Goal: Information Seeking & Learning: Learn about a topic

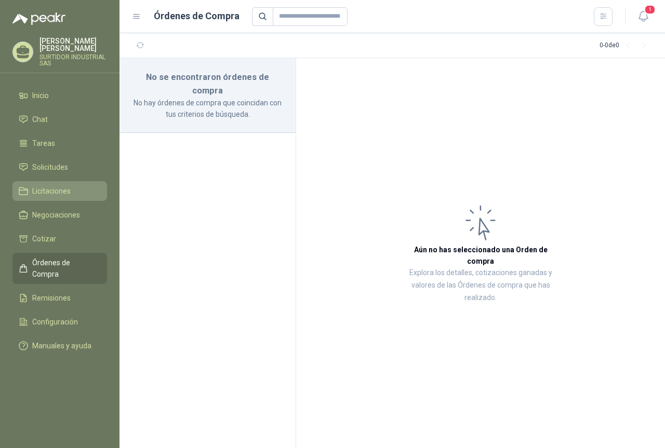
click at [57, 183] on link "Licitaciones" at bounding box center [59, 191] width 95 height 20
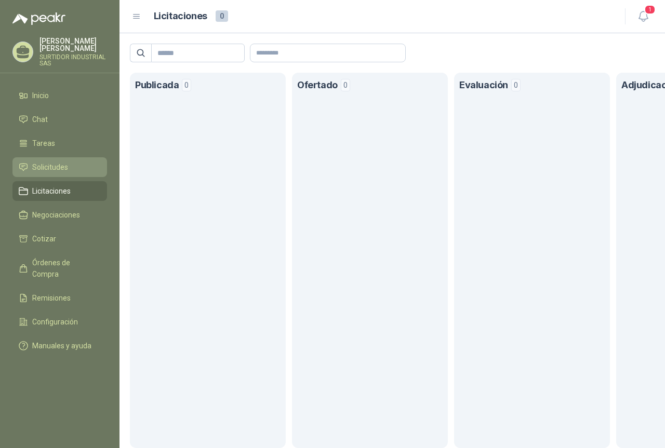
click at [61, 169] on span "Solicitudes" at bounding box center [50, 166] width 36 height 11
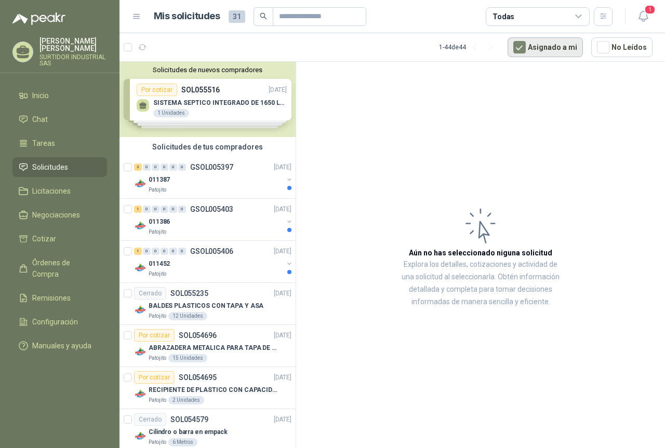
click at [551, 53] on button "Asignado a mi" at bounding box center [544, 47] width 75 height 20
click at [255, 171] on div "3 0 0 0 0 0 GSOL005397 [DATE]" at bounding box center [213, 167] width 159 height 12
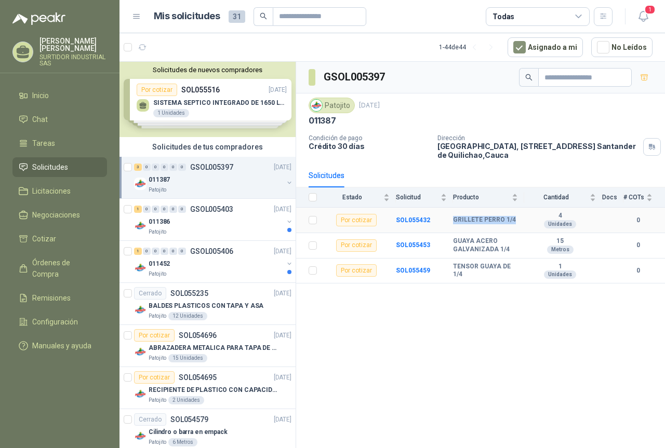
drag, startPoint x: 484, startPoint y: 224, endPoint x: 514, endPoint y: 223, distance: 29.1
click at [514, 223] on tr "Por cotizar SOL055432 GRILLETE PERRO 1/4 4 Unidades 0" at bounding box center [480, 220] width 369 height 25
copy tr "GRILLETE PERRO 1/4"
drag, startPoint x: 453, startPoint y: 241, endPoint x: 508, endPoint y: 247, distance: 54.8
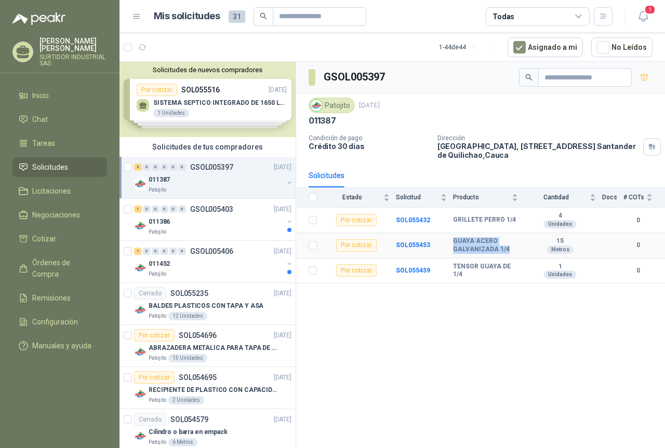
click at [508, 247] on b "GUAYA ACERO GALVANIZADA 1/4" at bounding box center [485, 245] width 65 height 16
copy b "GUAYA ACERO GALVANIZADA 1/4"
drag, startPoint x: 456, startPoint y: 272, endPoint x: 520, endPoint y: 277, distance: 64.6
click at [520, 277] on td "TENSOR GUAYA DE 1/4" at bounding box center [488, 271] width 71 height 25
click at [479, 281] on td "TENSOR GUAYA DE 1/4" at bounding box center [488, 271] width 71 height 25
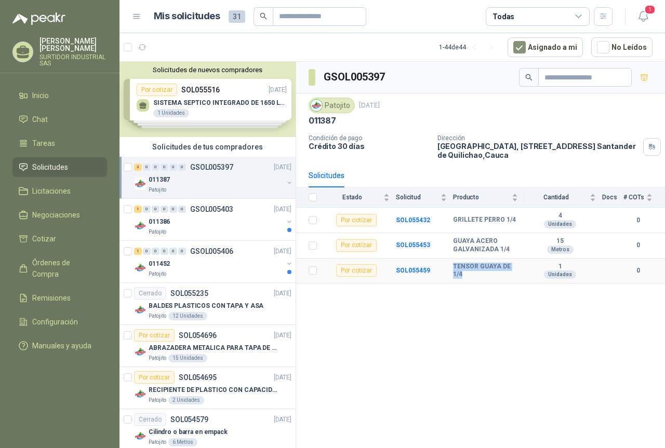
drag, startPoint x: 451, startPoint y: 273, endPoint x: 521, endPoint y: 275, distance: 70.7
click at [521, 275] on tr "Por cotizar SOL055459 TENSOR GUAYA DE 1/4 1 Unidades 0" at bounding box center [480, 271] width 369 height 25
click at [190, 171] on div "3 0 0 0 0 0 GSOL005397 [DATE]" at bounding box center [213, 167] width 159 height 12
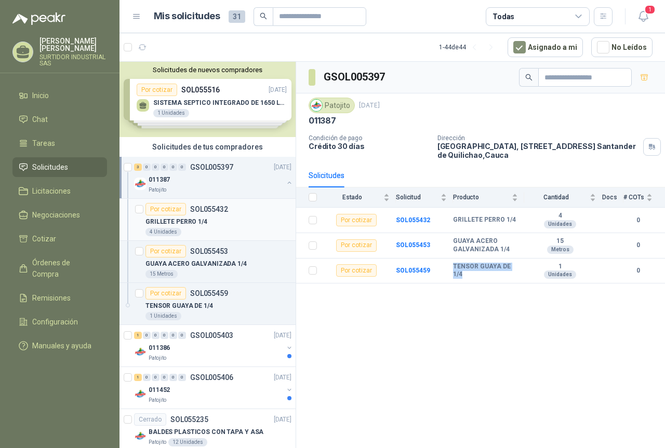
click at [191, 216] on div "GRILLETE PERRO 1/4" at bounding box center [218, 221] width 146 height 12
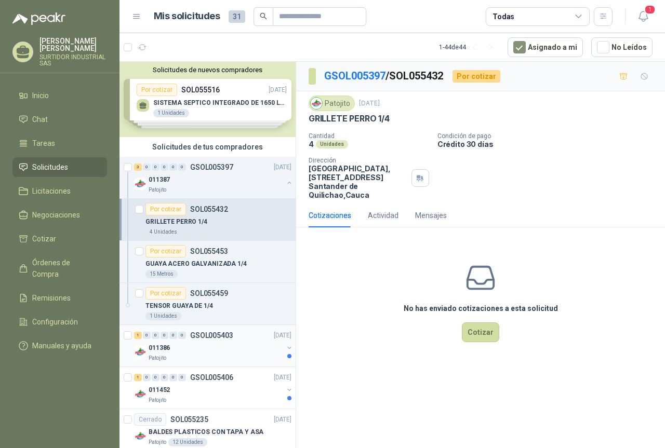
click at [203, 341] on div "1 0 0 0 0 0 GSOL005403 [DATE]" at bounding box center [213, 335] width 159 height 12
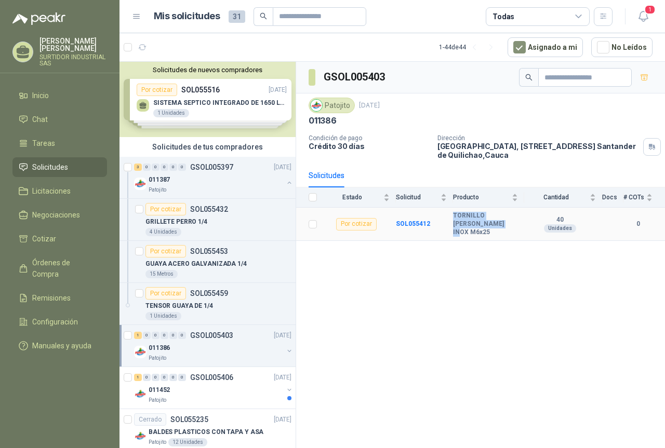
drag, startPoint x: 454, startPoint y: 214, endPoint x: 491, endPoint y: 223, distance: 38.0
click at [491, 223] on b "TORNILLO [PERSON_NAME] INOX M6x25" at bounding box center [485, 224] width 65 height 24
copy b "TORNILLO [PERSON_NAME] INOX M6x25"
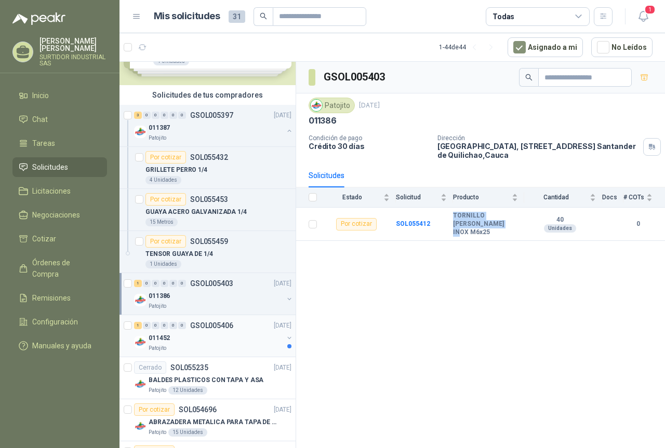
click at [211, 334] on div "011452" at bounding box center [216, 338] width 134 height 12
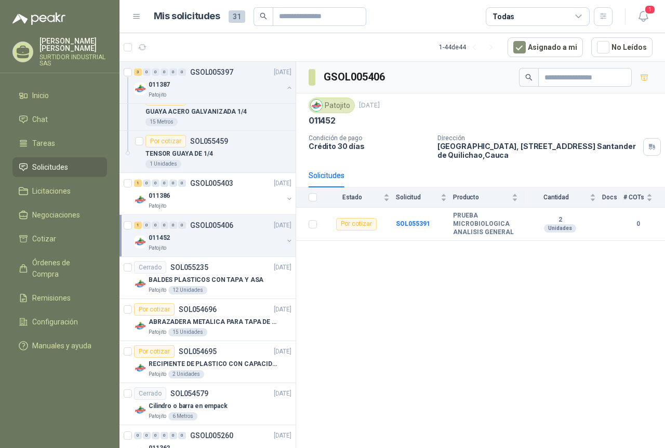
scroll to position [156, 0]
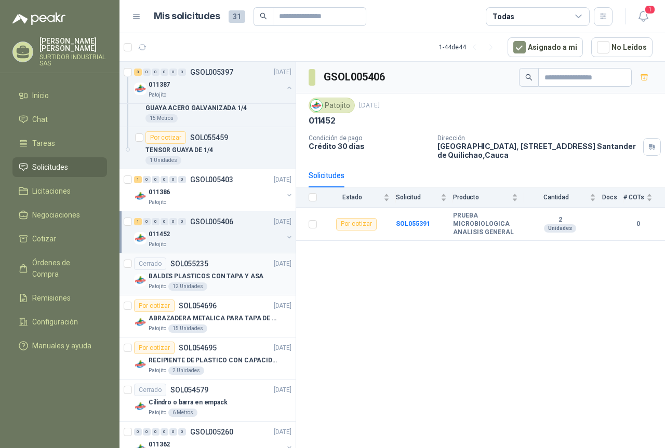
click at [211, 272] on p "BALDES PLASTICOS CON TAPA Y ASA" at bounding box center [206, 277] width 115 height 10
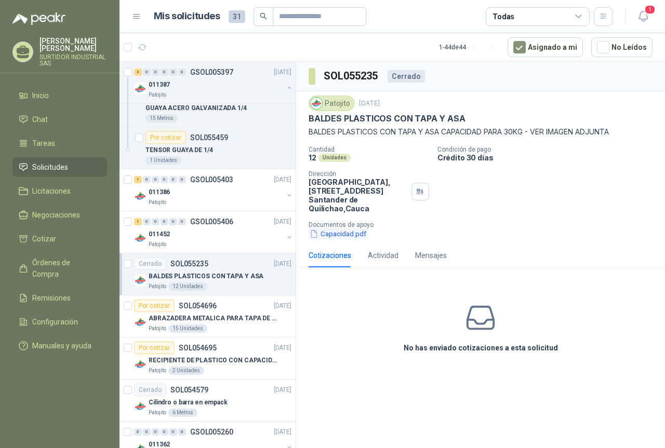
click at [348, 237] on button "Capacidad.pdf" at bounding box center [337, 233] width 59 height 11
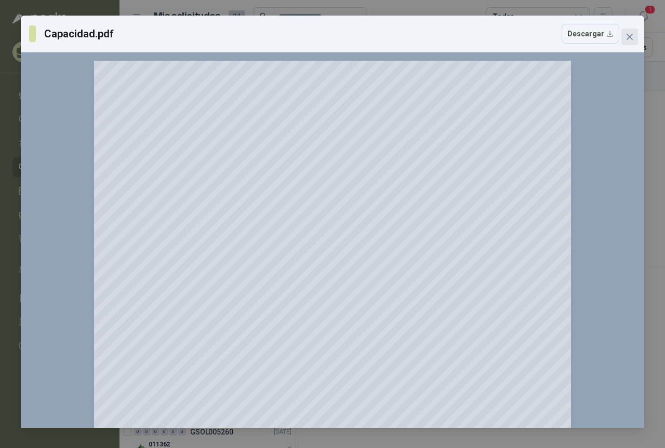
click at [622, 41] on button "Close" at bounding box center [629, 37] width 17 height 17
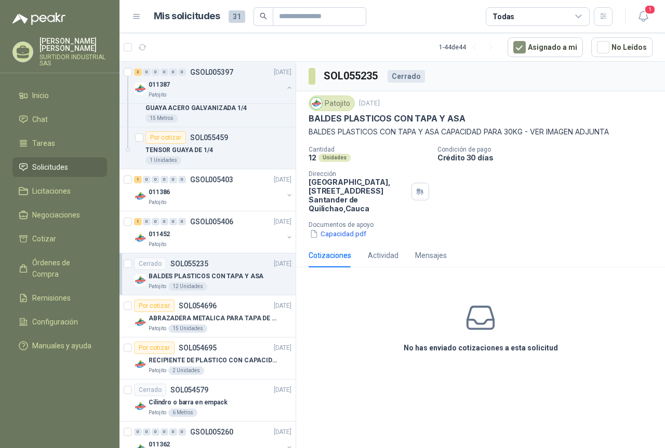
scroll to position [208, 0]
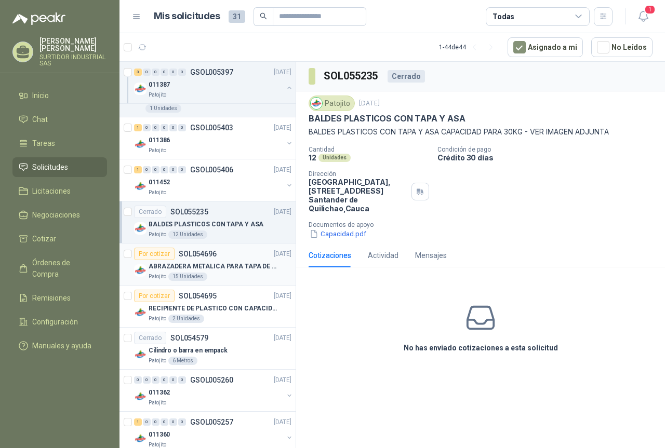
click at [234, 269] on p "ABRAZADERA METALICA PARA TAPA DE TAMBOR DE PLASTICO DE 50 LT" at bounding box center [213, 267] width 129 height 10
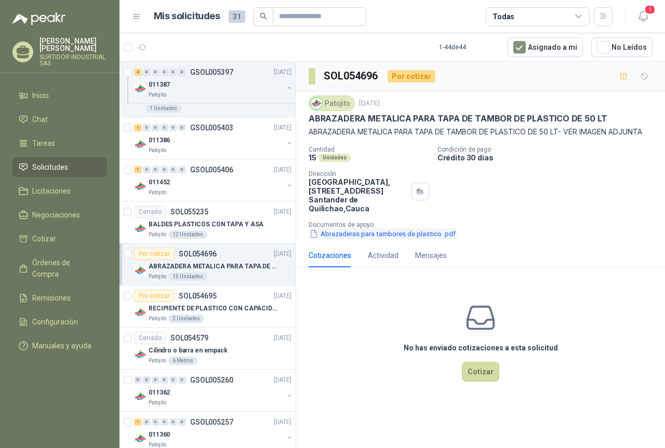
click at [339, 233] on button "Abrazaderas para tambores de plastico .pdf" at bounding box center [382, 233] width 148 height 11
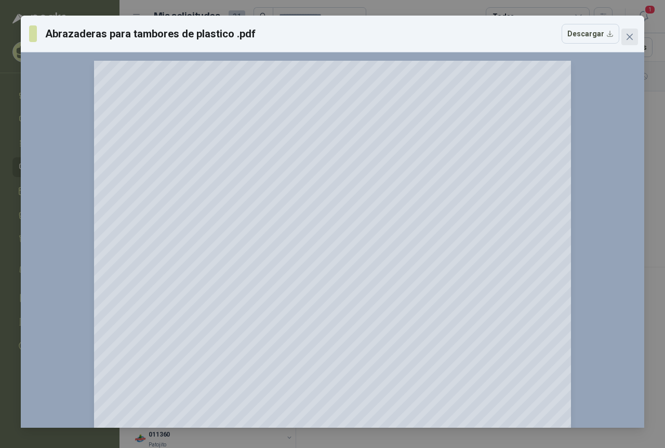
click at [631, 38] on icon "close" at bounding box center [629, 37] width 6 height 6
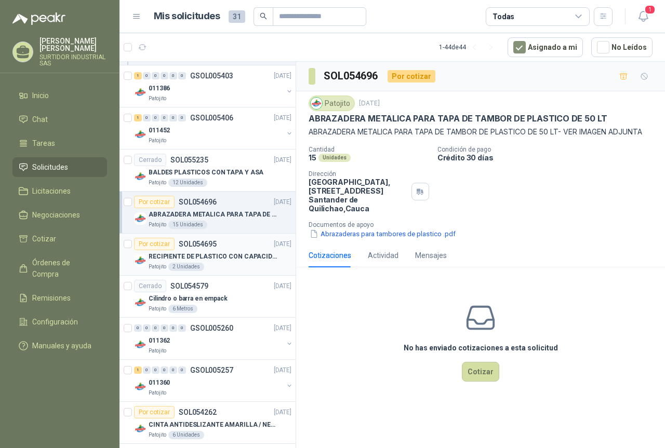
scroll to position [208, 0]
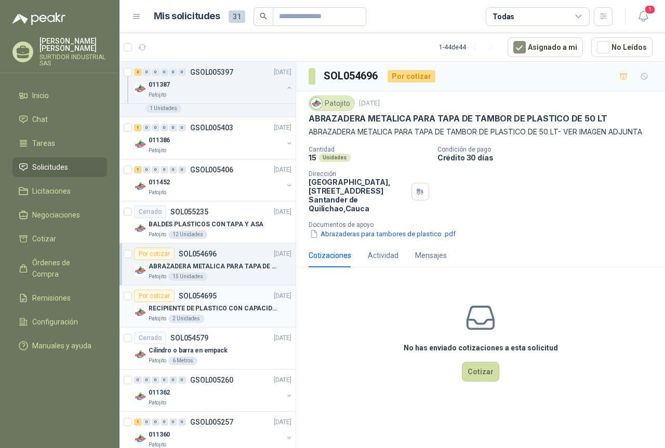
click at [236, 303] on div "RECIPIENTE DE PLASTICO CON CAPACIDAD DE 1.8 LT PARA LA EXTRACCIÓN MANUAL DE LIQ…" at bounding box center [220, 308] width 143 height 12
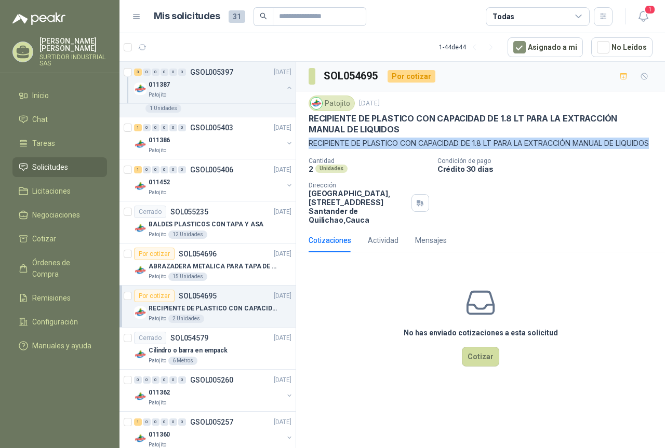
drag, startPoint x: 311, startPoint y: 140, endPoint x: 360, endPoint y: 152, distance: 50.6
click at [360, 149] on p "RECIPIENTE DE PLASTICO CON CAPACIDAD DE 1.8 LT PARA LA EXTRACCIÓN MANUAL DE LIQ…" at bounding box center [480, 143] width 344 height 11
copy p "RECIPIENTE DE PLASTICO CON CAPACIDAD DE 1.8 LT PARA LA EXTRACCIÓN MANUAL DE LIQ…"
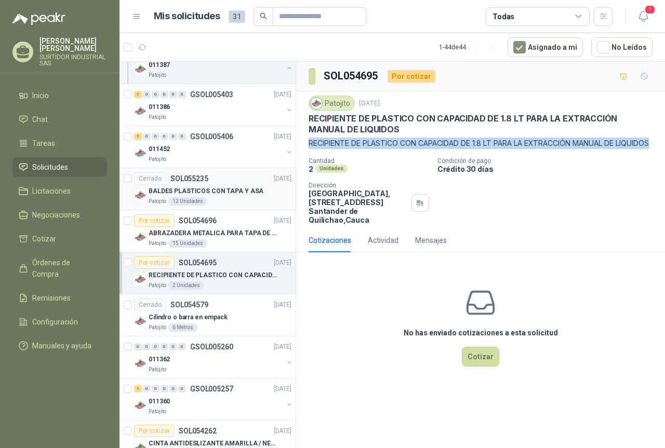
scroll to position [260, 0]
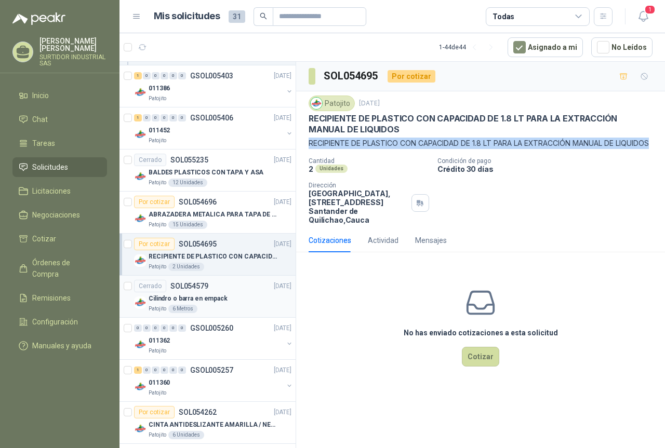
click at [235, 298] on div "Cilindro o barra en empack" at bounding box center [220, 298] width 143 height 12
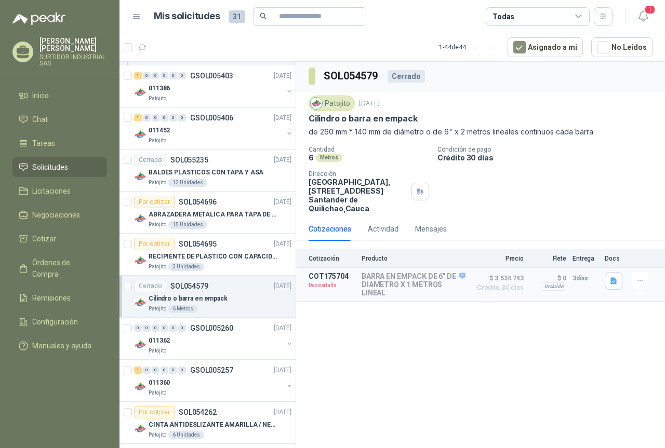
scroll to position [312, 0]
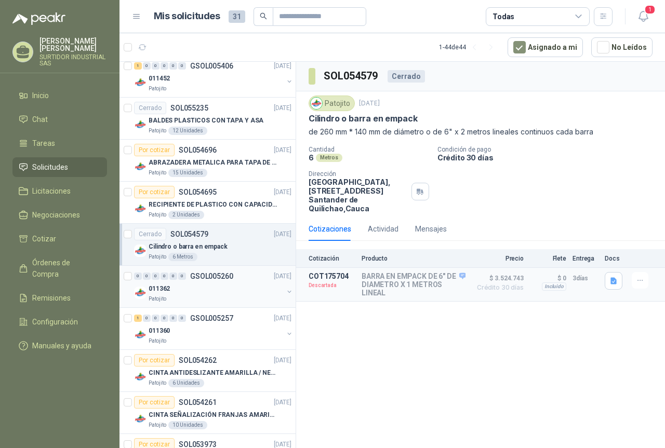
click at [234, 285] on div "011362" at bounding box center [216, 288] width 134 height 12
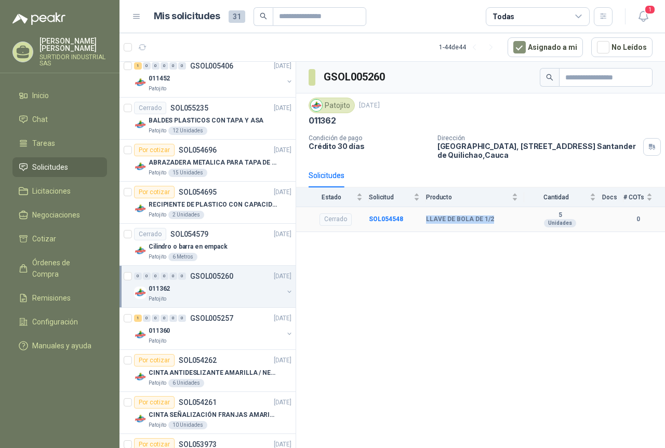
drag, startPoint x: 427, startPoint y: 221, endPoint x: 497, endPoint y: 232, distance: 70.4
click at [497, 232] on td "LLAVE DE BOLA DE 1/2" at bounding box center [475, 219] width 98 height 25
copy b "LLAVE DE BOLA DE 1/2"
click at [207, 321] on p "GSOL005257" at bounding box center [211, 318] width 43 height 7
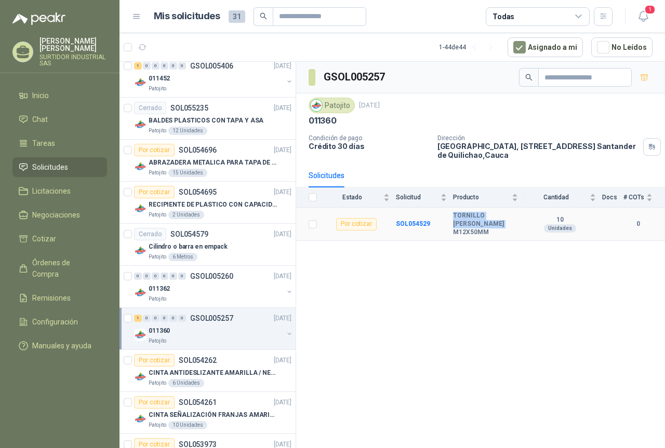
drag, startPoint x: 453, startPoint y: 213, endPoint x: 491, endPoint y: 224, distance: 39.4
click at [491, 224] on b "TORNILLO [PERSON_NAME] M12X50MM" at bounding box center [485, 224] width 65 height 24
copy b "TORNILLO [PERSON_NAME] M12X50MM"
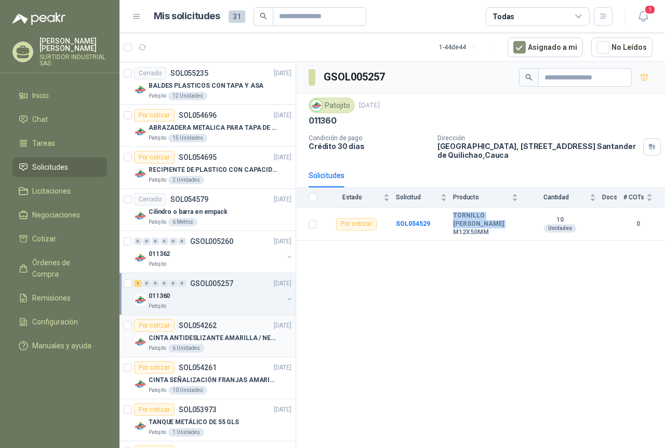
scroll to position [363, 0]
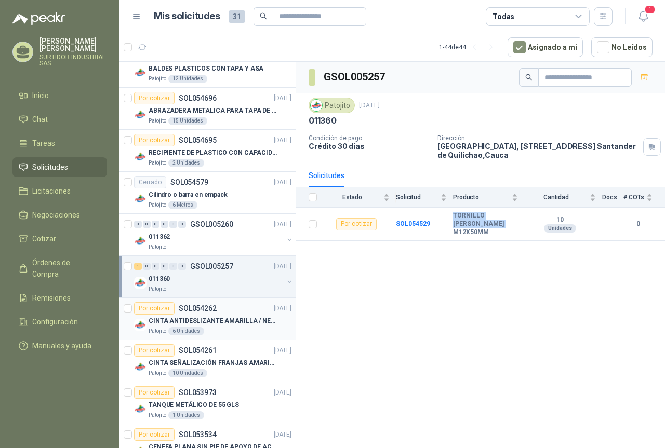
click at [232, 325] on p "CINTA ANTIDESLIZANTE AMARILLA / NEGRA" at bounding box center [213, 321] width 129 height 10
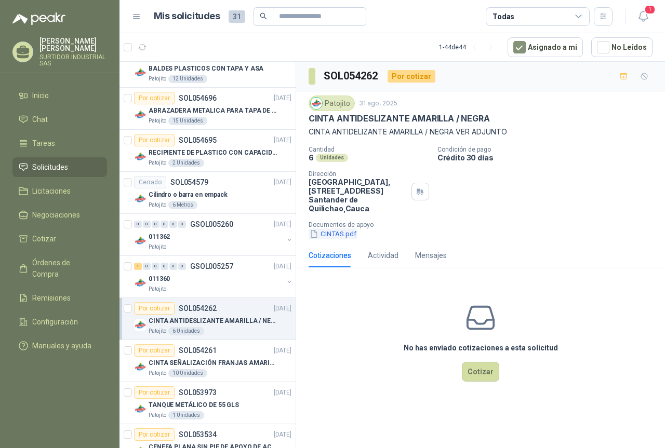
click at [330, 237] on button "CINTAS.pdf" at bounding box center [332, 233] width 49 height 11
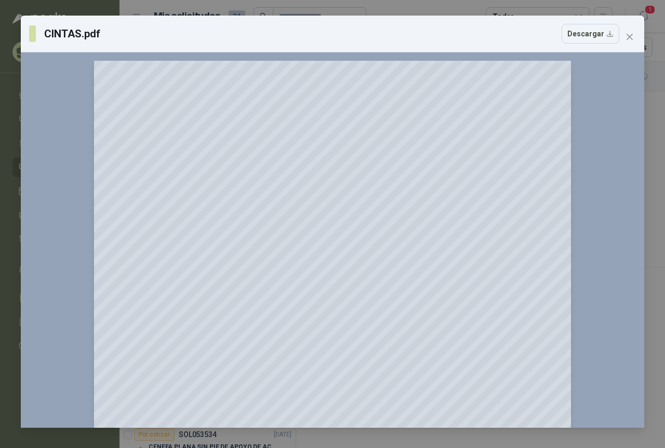
scroll to position [52, 0]
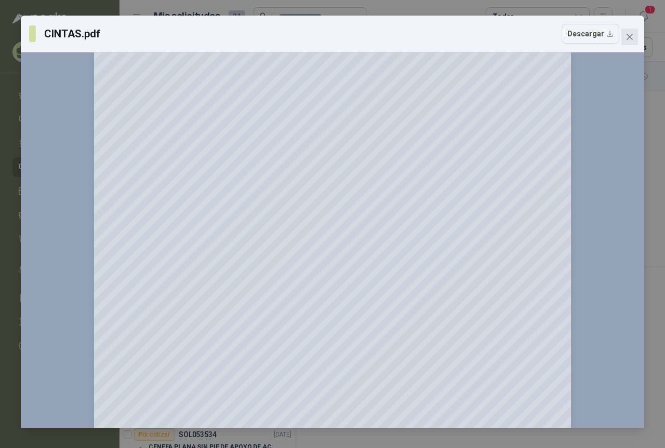
click at [629, 38] on icon "close" at bounding box center [629, 37] width 8 height 8
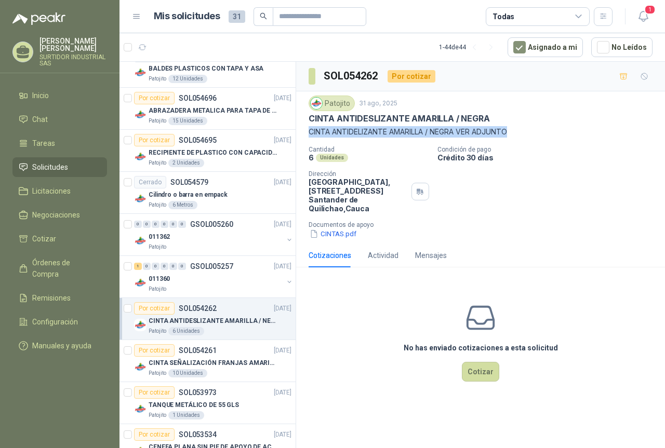
drag, startPoint x: 311, startPoint y: 128, endPoint x: 528, endPoint y: 130, distance: 217.6
click at [528, 130] on p "CINTA ANTIDELIZANTE AMARILLA / NEGRA VER ADJUNTO" at bounding box center [480, 131] width 344 height 11
copy p "CINTA ANTIDELIZANTE AMARILLA / NEGRA VER ADJUNTO"
click at [338, 235] on button "CINTAS.pdf" at bounding box center [332, 233] width 49 height 11
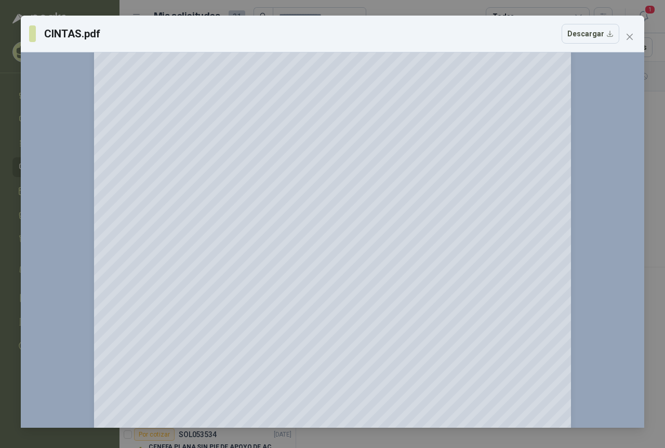
scroll to position [0, 0]
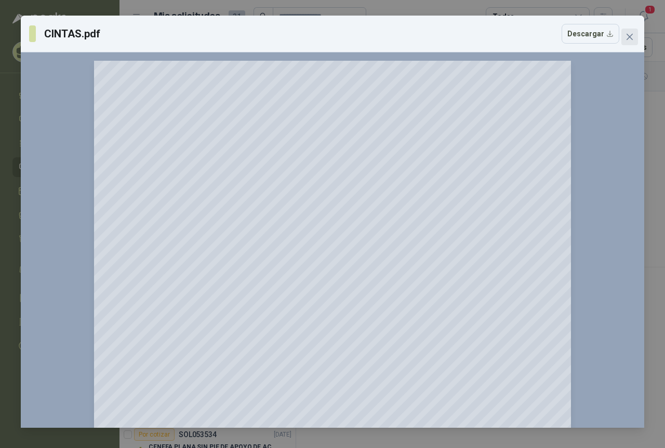
click at [631, 35] on icon "close" at bounding box center [629, 37] width 6 height 6
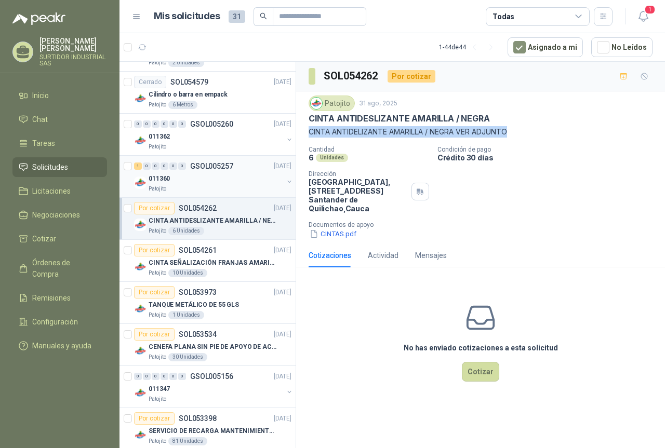
scroll to position [467, 0]
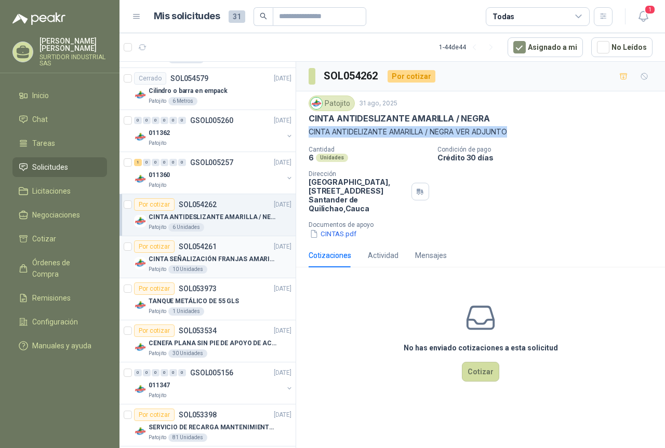
click at [228, 268] on div "Patojito 10 Unidades" at bounding box center [220, 269] width 143 height 8
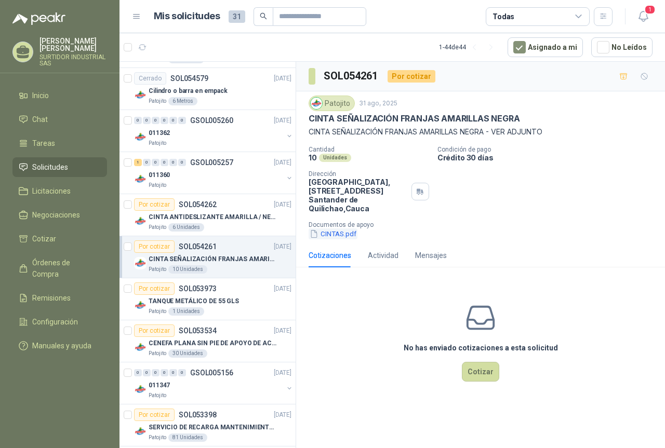
click at [346, 235] on button "CINTAS.pdf" at bounding box center [332, 233] width 49 height 11
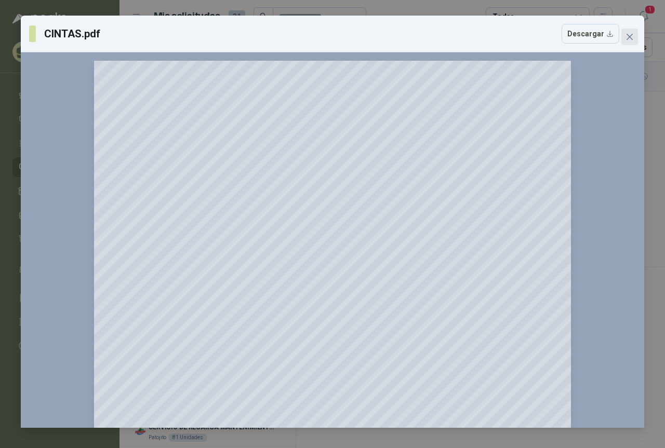
click at [629, 42] on button "Close" at bounding box center [629, 37] width 17 height 17
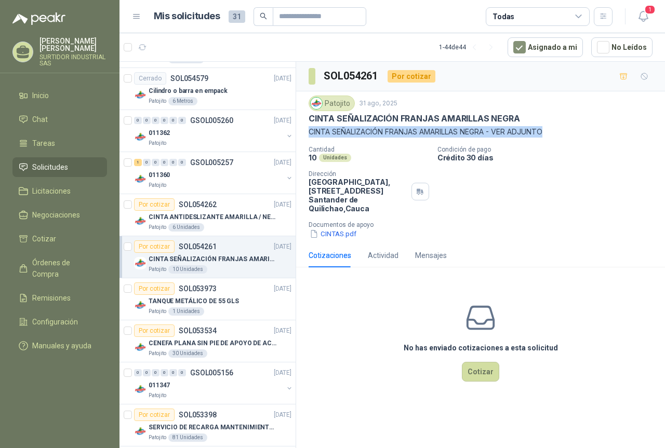
drag, startPoint x: 311, startPoint y: 132, endPoint x: 566, endPoint y: 138, distance: 255.0
click at [566, 138] on p "CINTA SEÑALIZACIÓN FRANJAS AMARILLAS NEGRA - VER ADJUNTO" at bounding box center [480, 131] width 344 height 11
copy p "CINTA SEÑALIZACIÓN FRANJAS AMARILLAS NEGRA - VER ADJUNTO"
click at [332, 235] on button "CINTAS.pdf" at bounding box center [332, 233] width 49 height 11
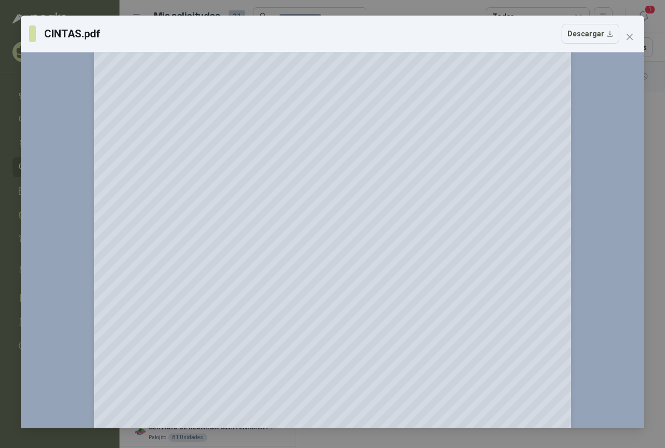
scroll to position [104, 0]
click at [634, 32] on button "Close" at bounding box center [629, 37] width 17 height 17
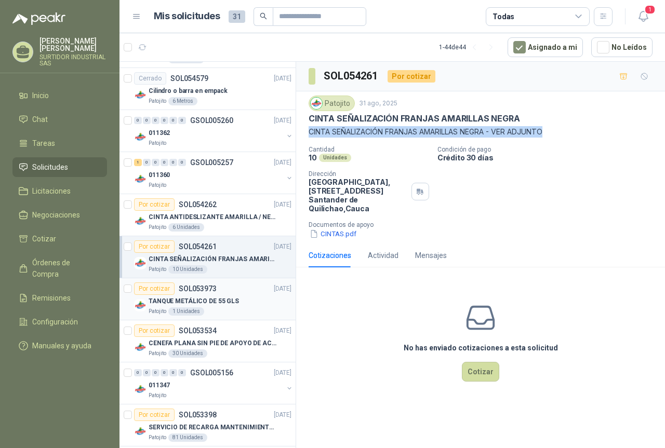
scroll to position [519, 0]
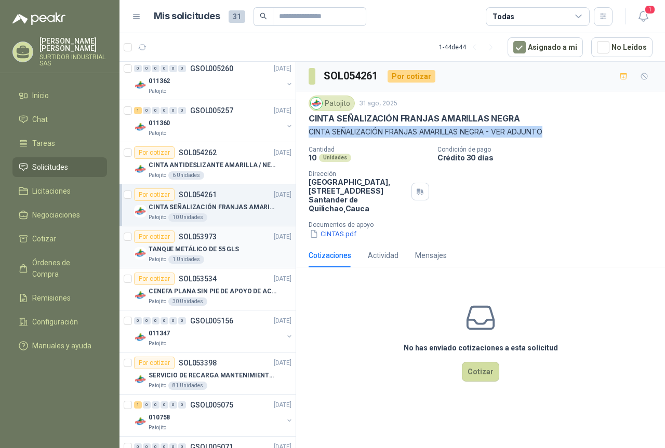
click at [223, 253] on p "TANQUE METÁLICO DE 55 GLS" at bounding box center [194, 250] width 90 height 10
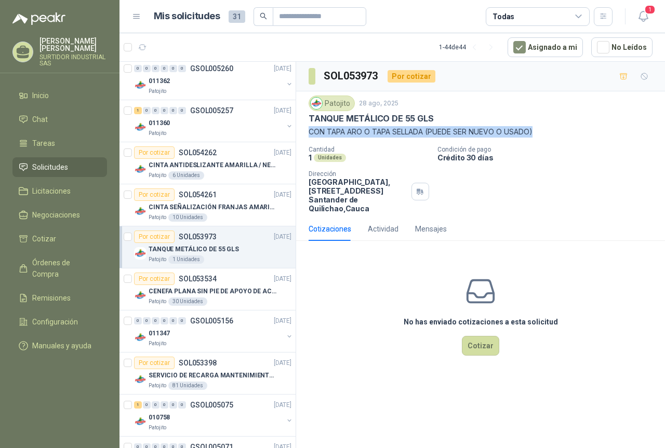
drag, startPoint x: 311, startPoint y: 131, endPoint x: 551, endPoint y: 132, distance: 239.9
click at [551, 132] on p "CON TAPA ARO O TAPA SELLADA (PUEDE SER NUEVO O USADO)" at bounding box center [480, 131] width 344 height 11
click at [356, 119] on p "TANQUE METÁLICO DE 55 GLS" at bounding box center [370, 118] width 125 height 11
drag, startPoint x: 316, startPoint y: 119, endPoint x: 544, endPoint y: 140, distance: 228.4
click at [544, 140] on div "Patojito [DATE] TANQUE METÁLICO DE 55 GLS CON TAPA ARO O TAPA SELLADA (PUEDE SE…" at bounding box center [480, 154] width 369 height 126
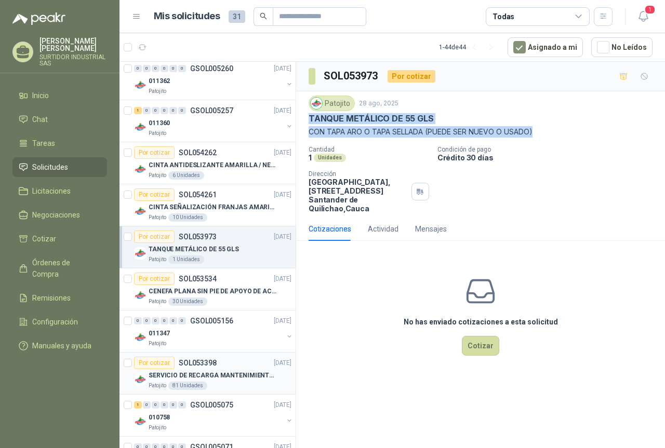
scroll to position [571, 0]
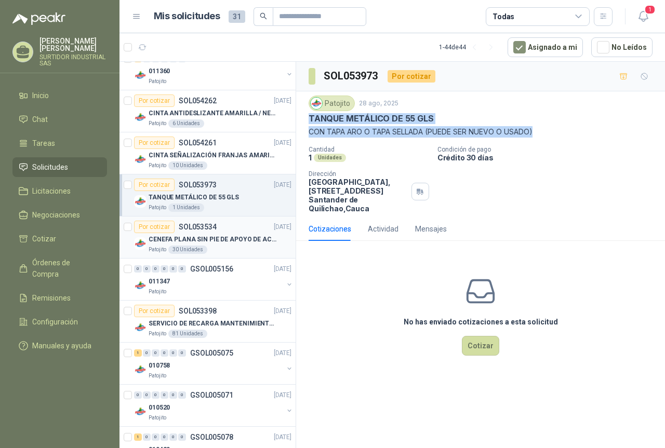
click at [197, 242] on p "CENEFA PLANA SIN PIE DE APOYO DE ACUERDO A LA IMAGEN ADJUNTA" at bounding box center [213, 240] width 129 height 10
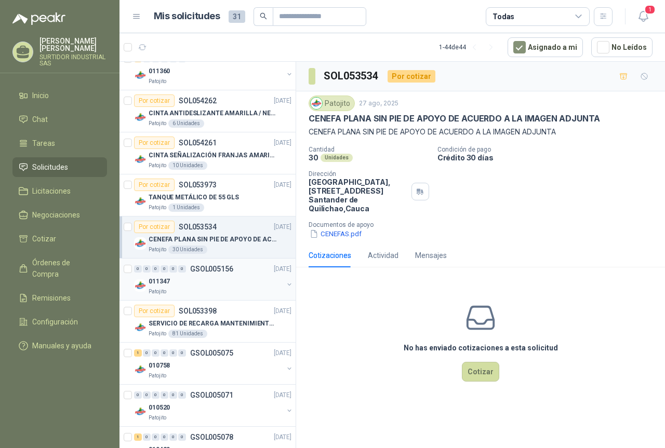
click at [206, 285] on div "011347" at bounding box center [216, 281] width 134 height 12
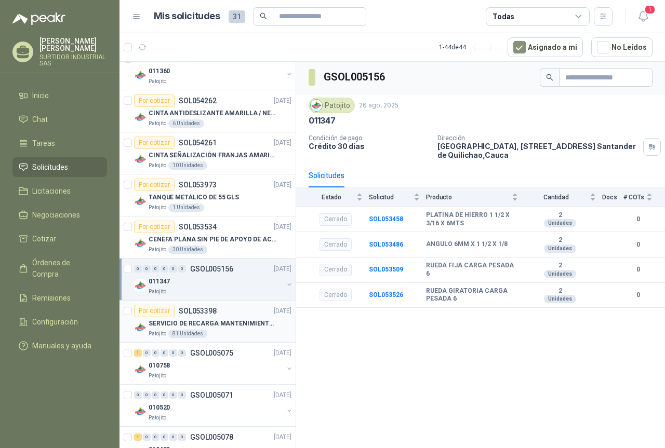
click at [215, 314] on p "SOL053398" at bounding box center [198, 310] width 38 height 7
